Goal: Information Seeking & Learning: Learn about a topic

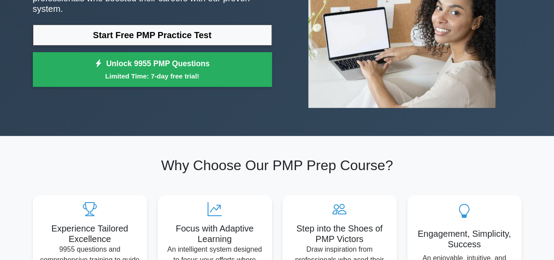
scroll to position [130, 0]
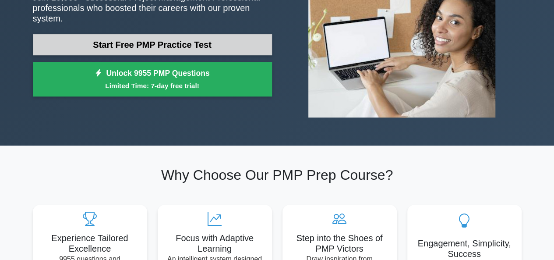
click at [243, 46] on link "Start Free PMP Practice Test" at bounding box center [152, 44] width 239 height 21
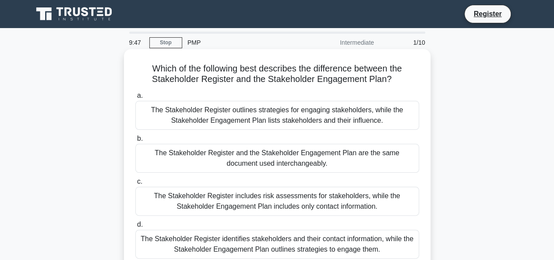
click at [236, 115] on div "The Stakeholder Register outlines strategies for engaging stakeholders, while t…" at bounding box center [277, 115] width 284 height 29
click at [135, 99] on input "a. The Stakeholder Register outlines strategies for engaging stakeholders, whil…" at bounding box center [135, 96] width 0 height 6
